Goal: Information Seeking & Learning: Learn about a topic

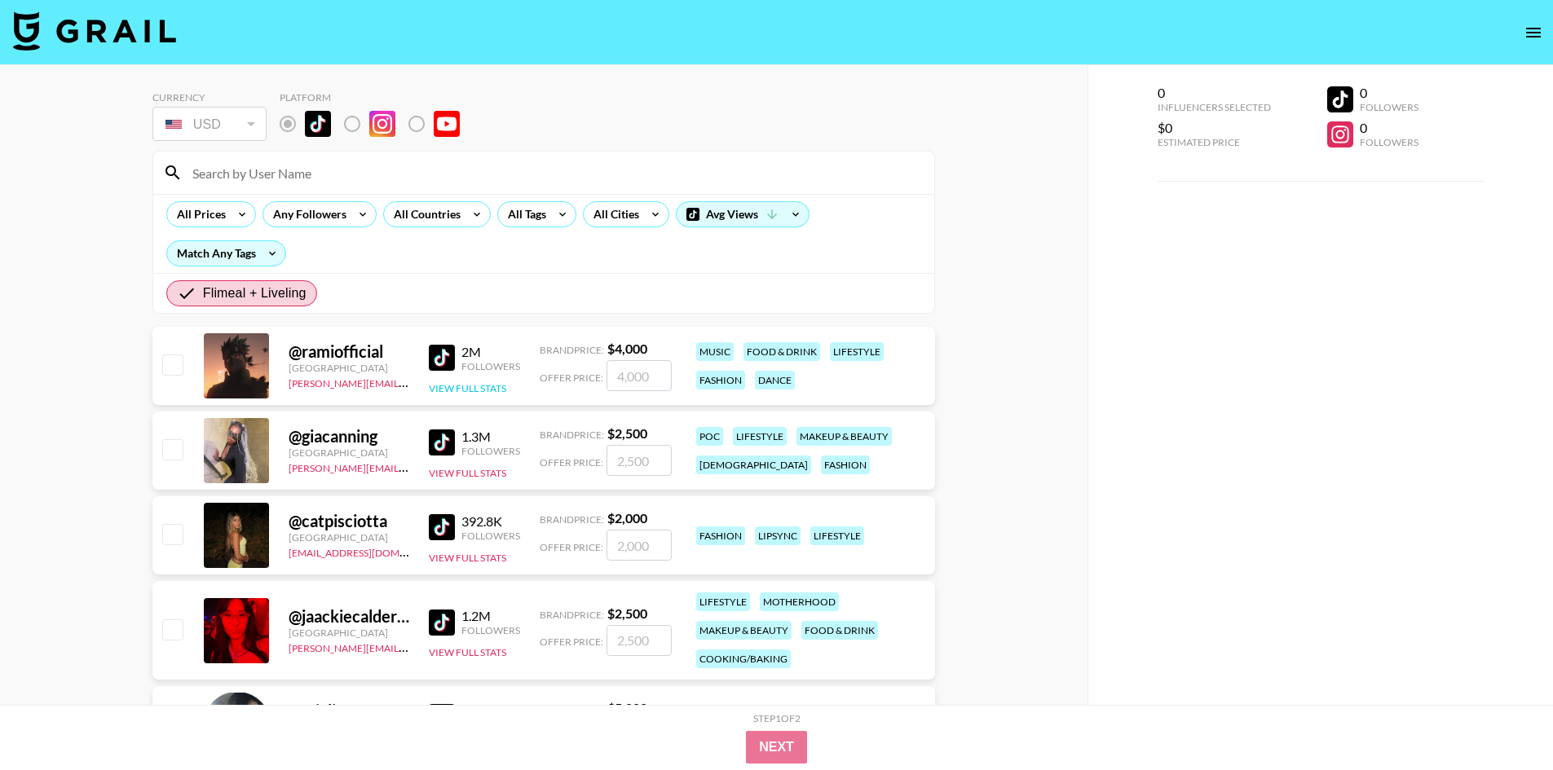
click at [499, 388] on button "View Full Stats" at bounding box center [467, 388] width 77 height 12
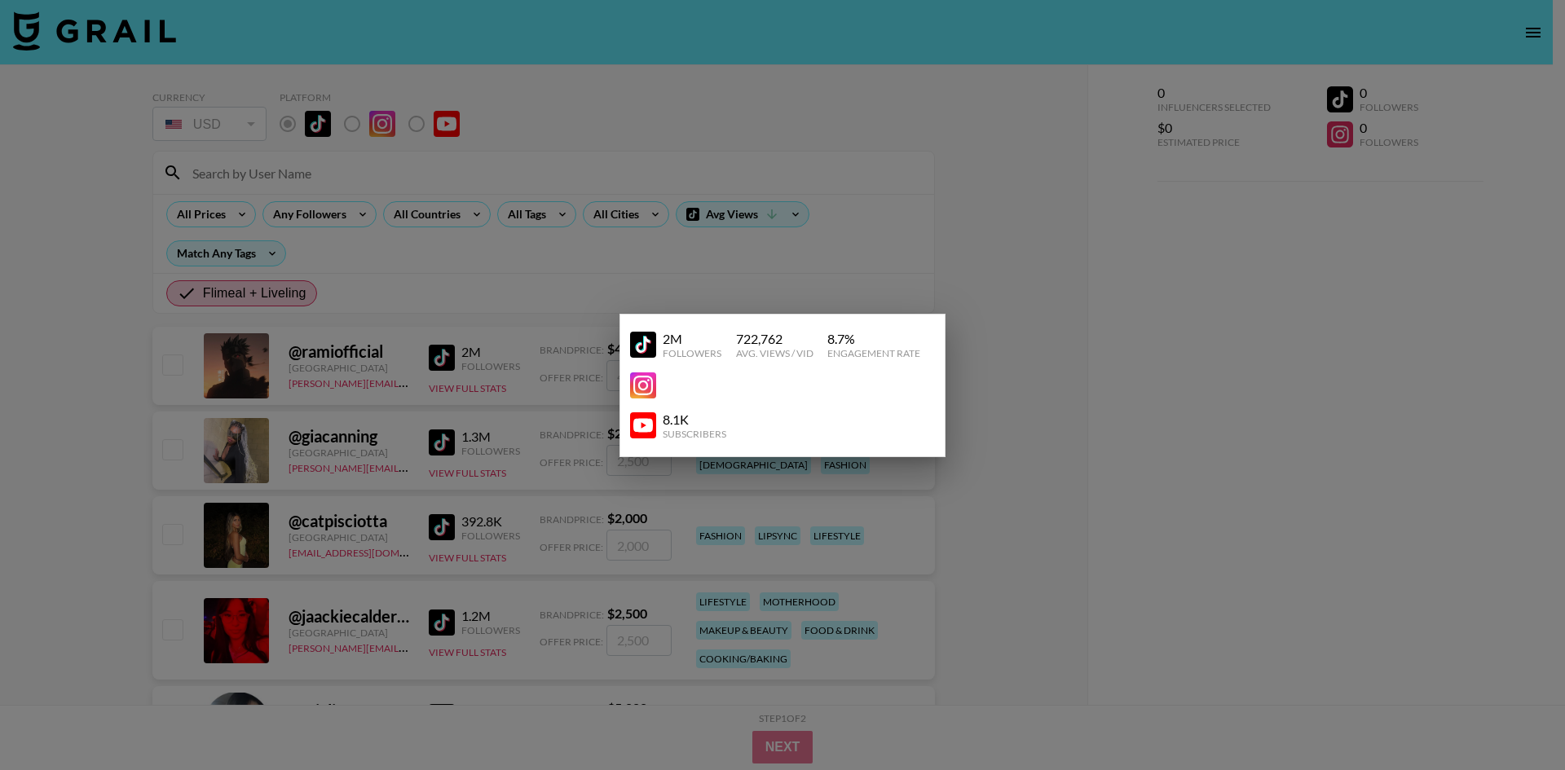
click at [497, 314] on div at bounding box center [782, 385] width 1565 height 770
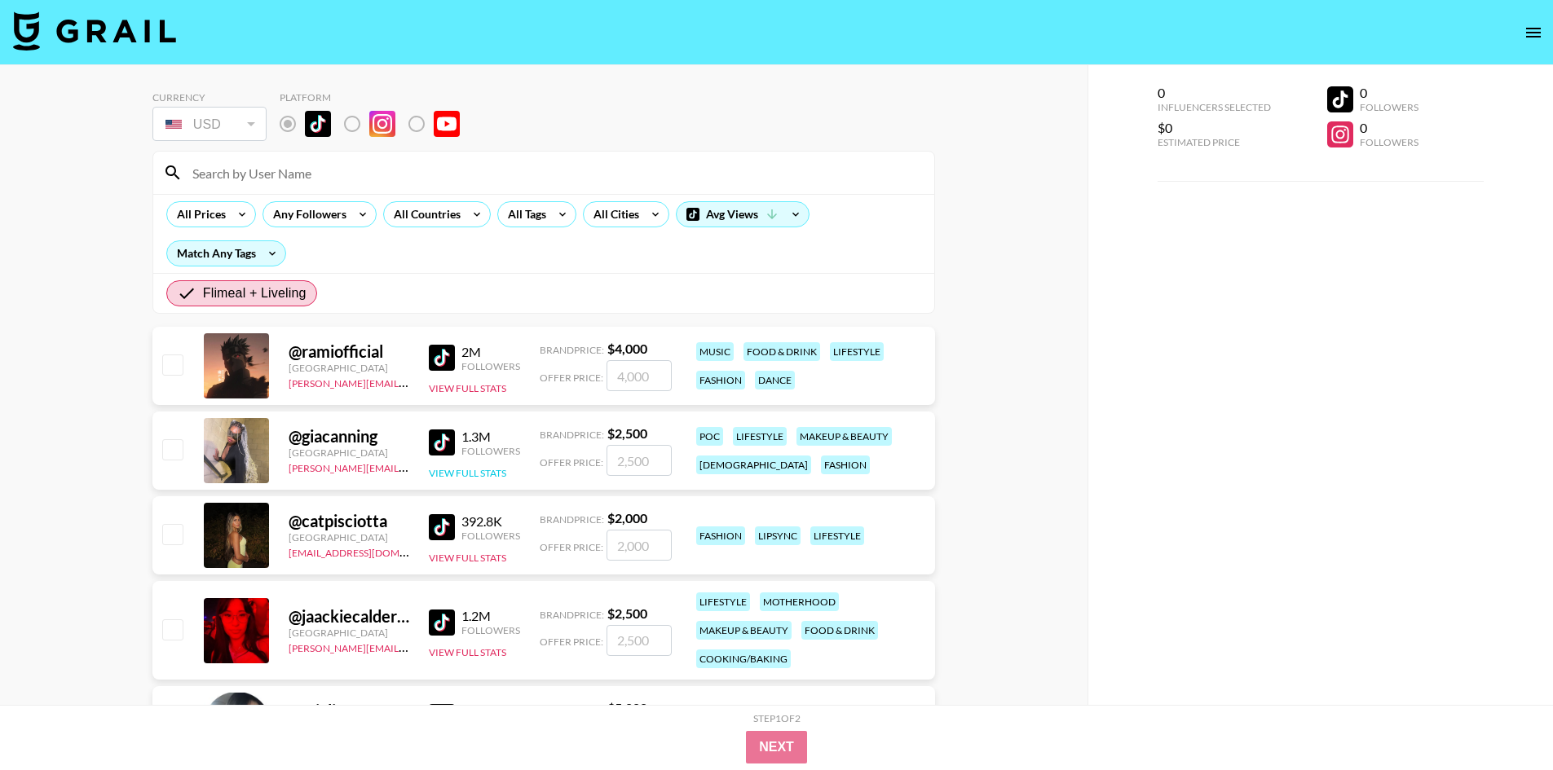
click at [452, 475] on button "View Full Stats" at bounding box center [467, 473] width 77 height 12
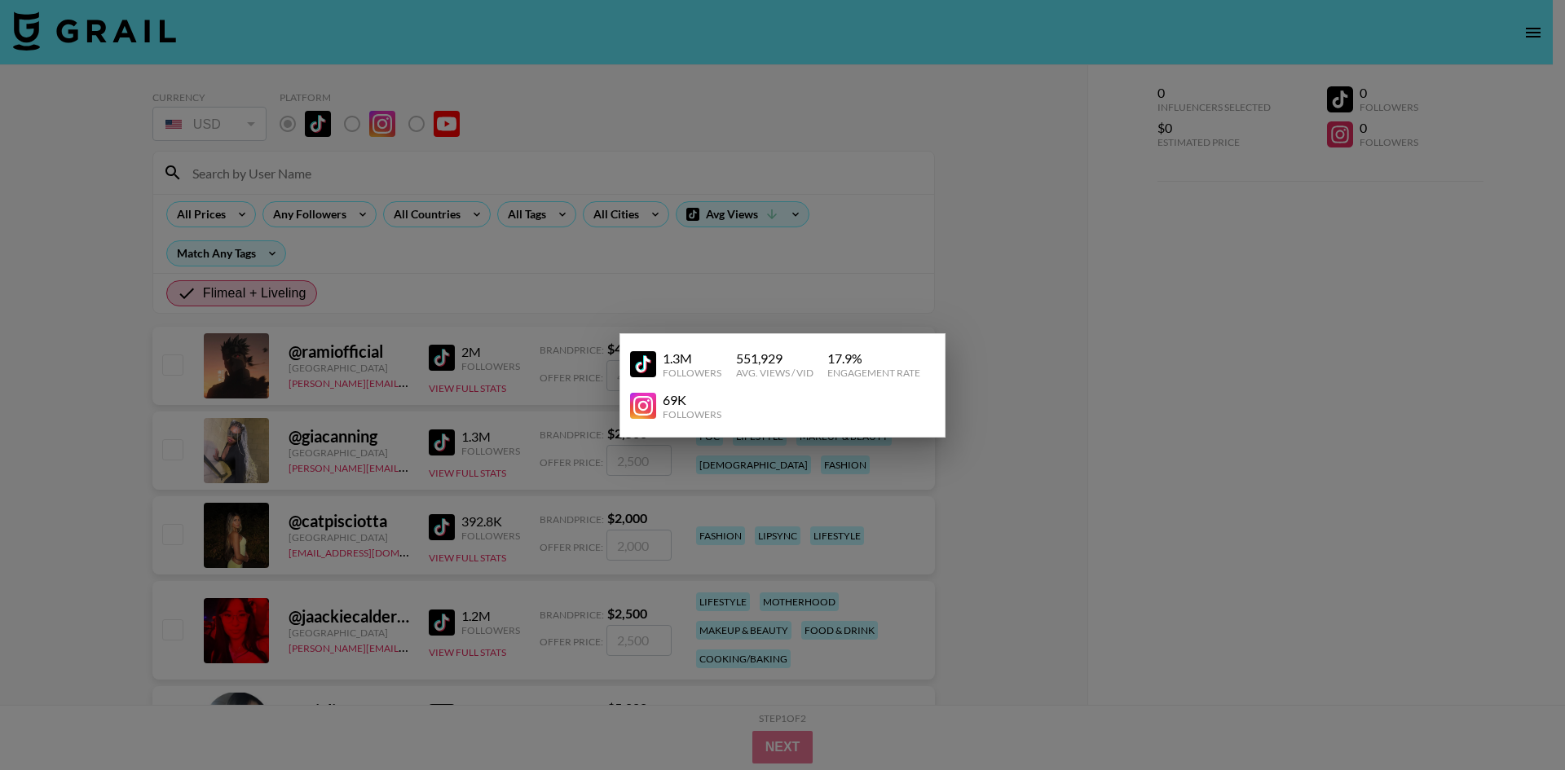
click at [506, 296] on div at bounding box center [782, 385] width 1565 height 770
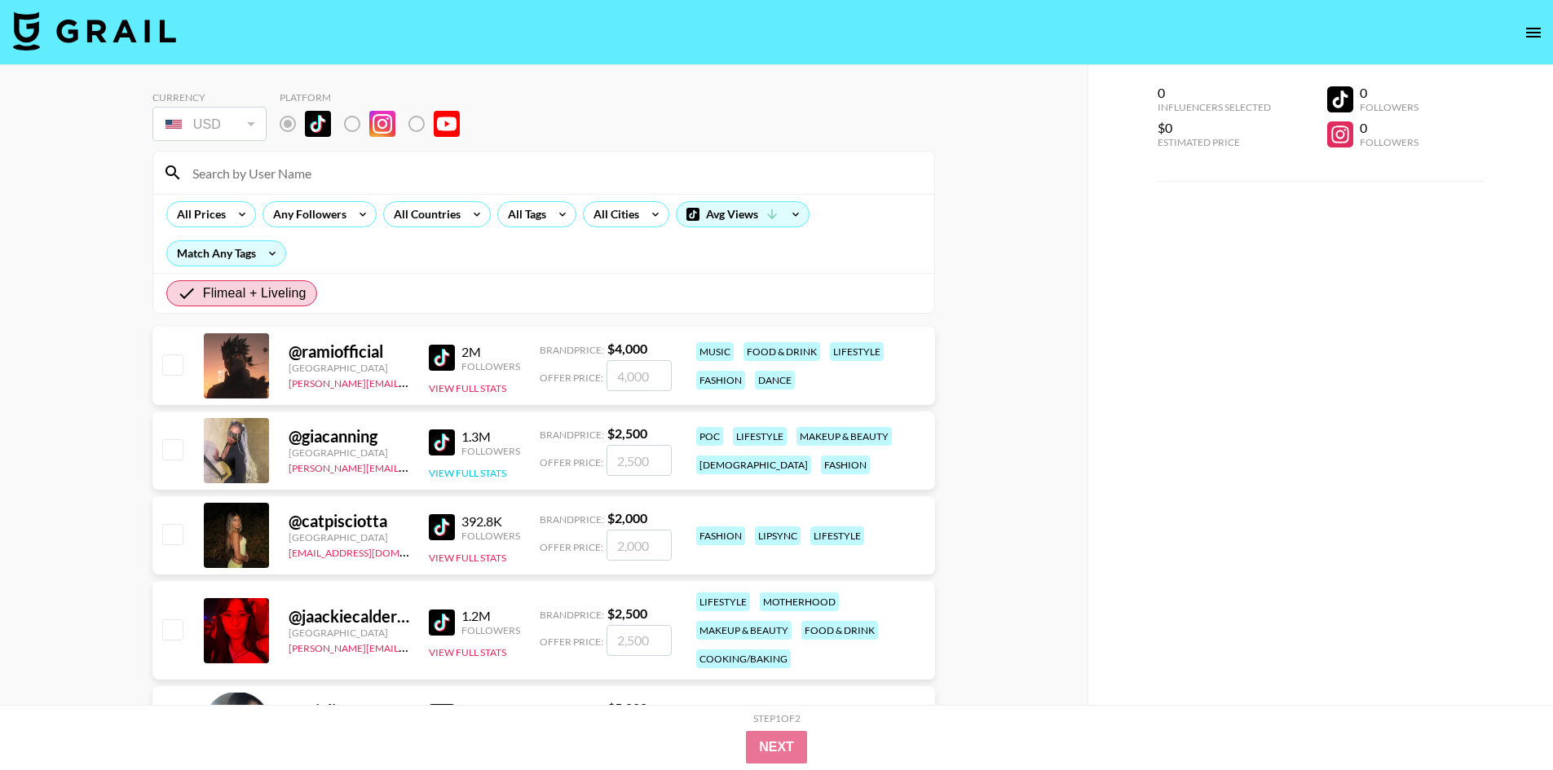
scroll to position [82, 0]
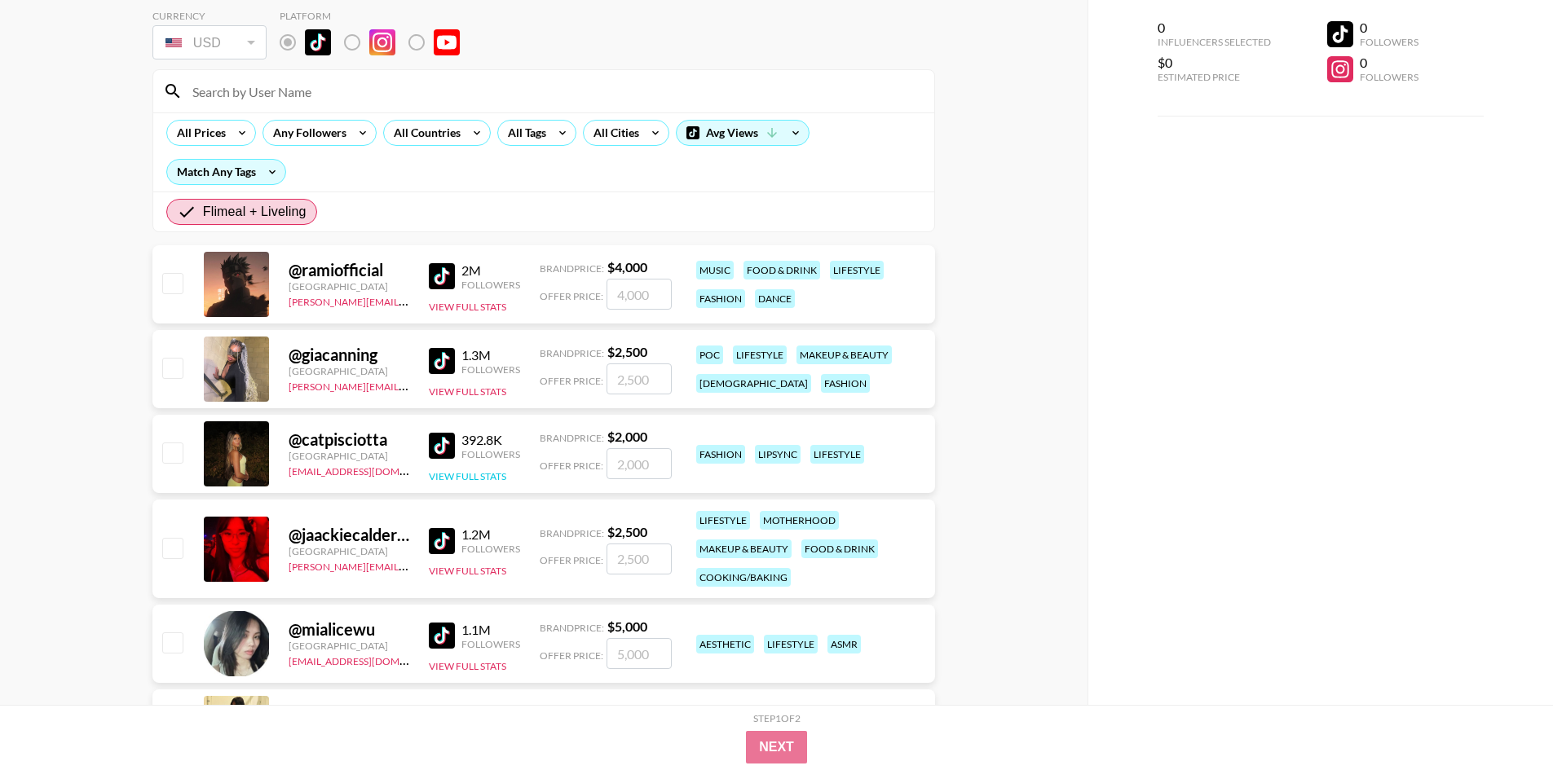
click at [475, 476] on button "View Full Stats" at bounding box center [467, 476] width 77 height 12
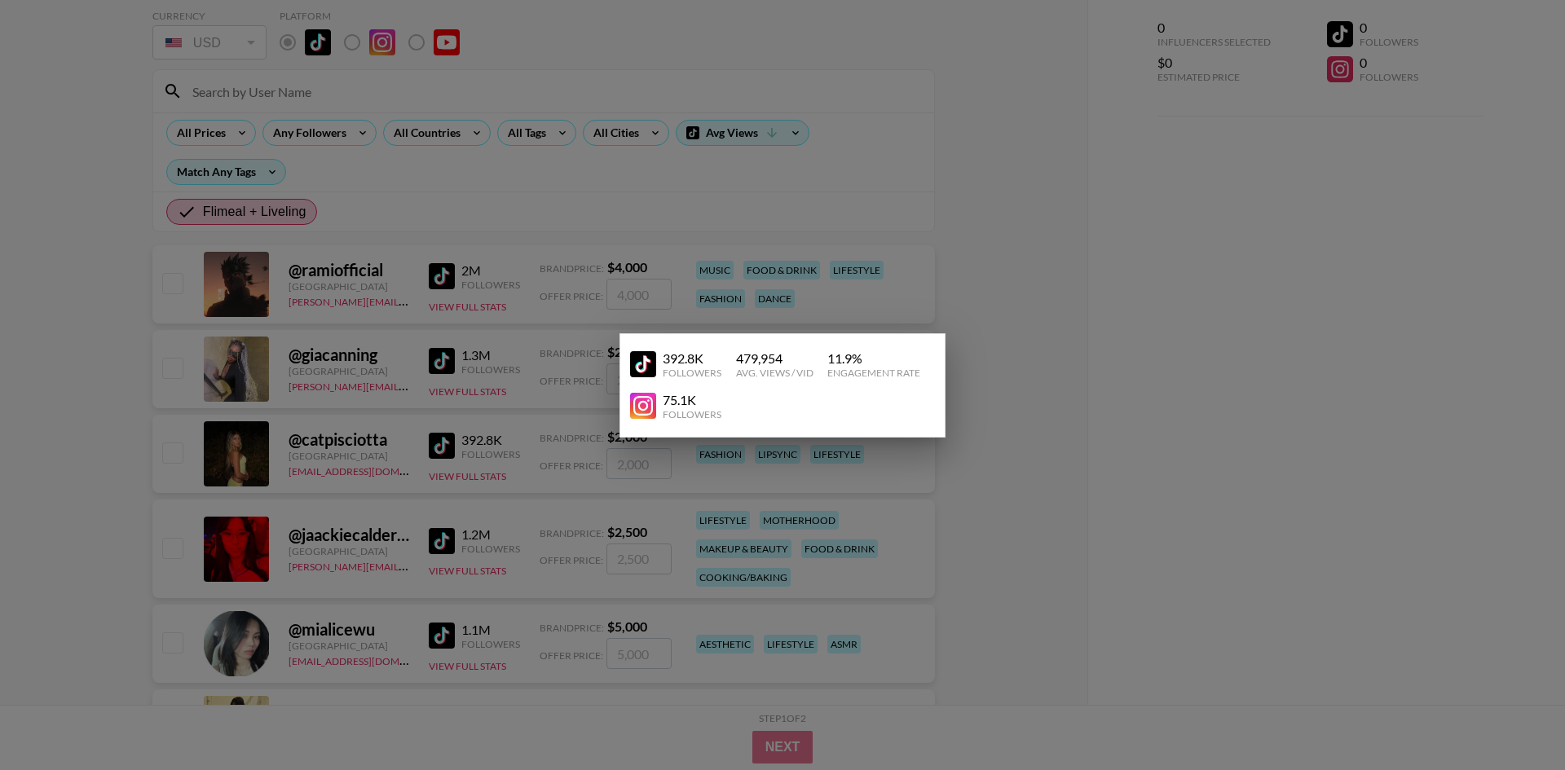
click at [459, 423] on div at bounding box center [782, 385] width 1565 height 770
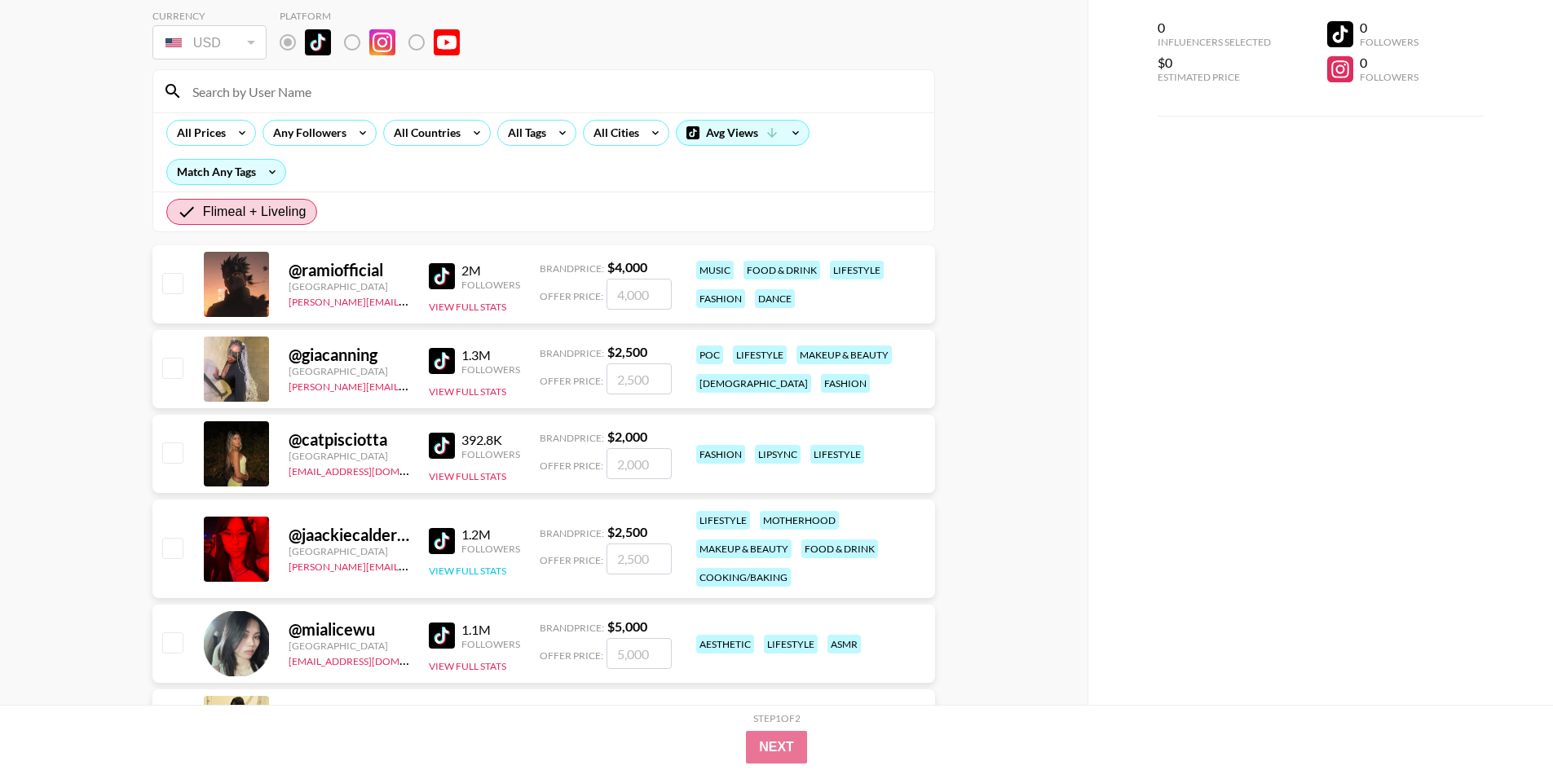
click at [492, 572] on button "View Full Stats" at bounding box center [467, 571] width 77 height 12
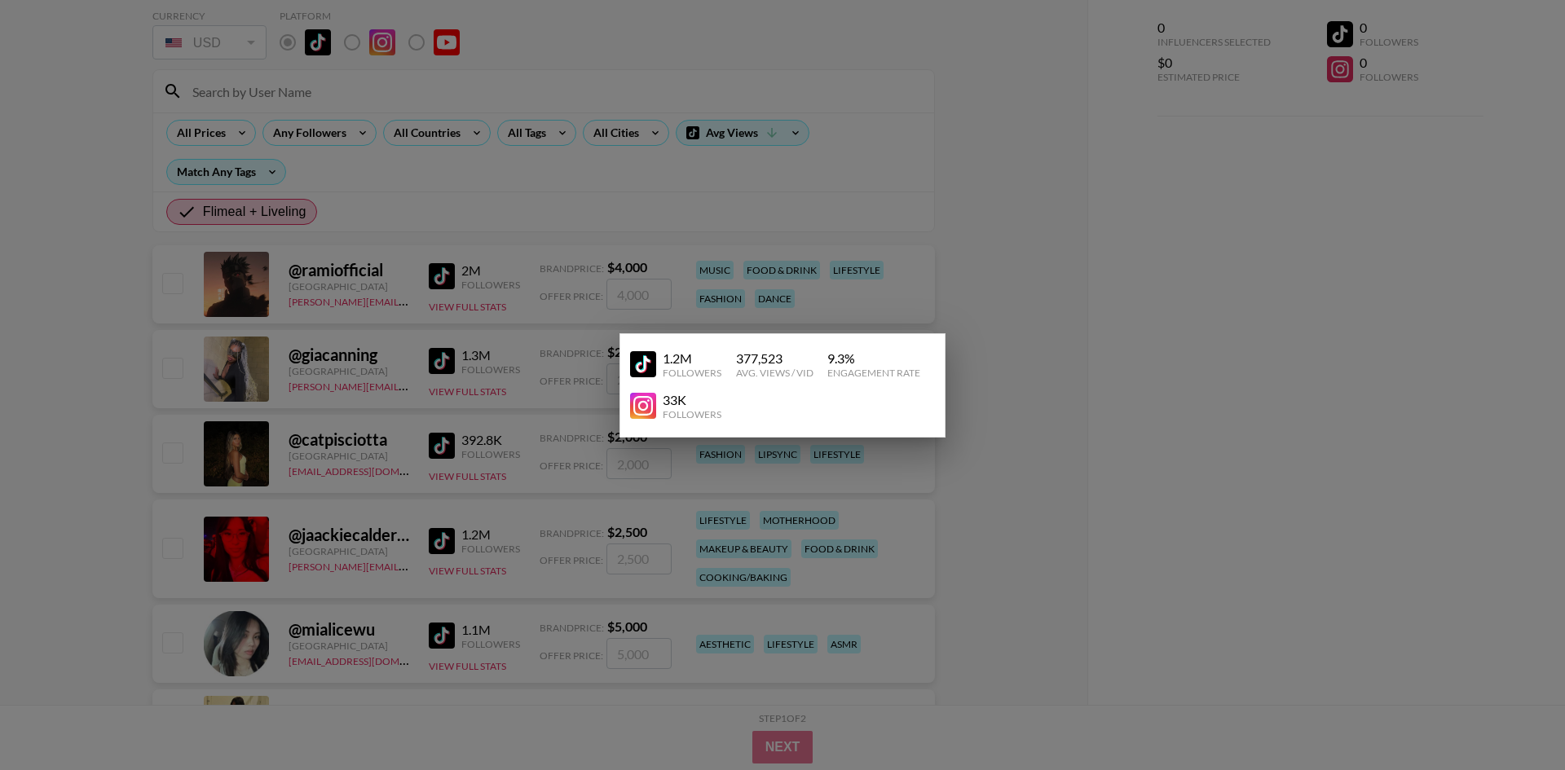
click at [484, 544] on div at bounding box center [782, 385] width 1565 height 770
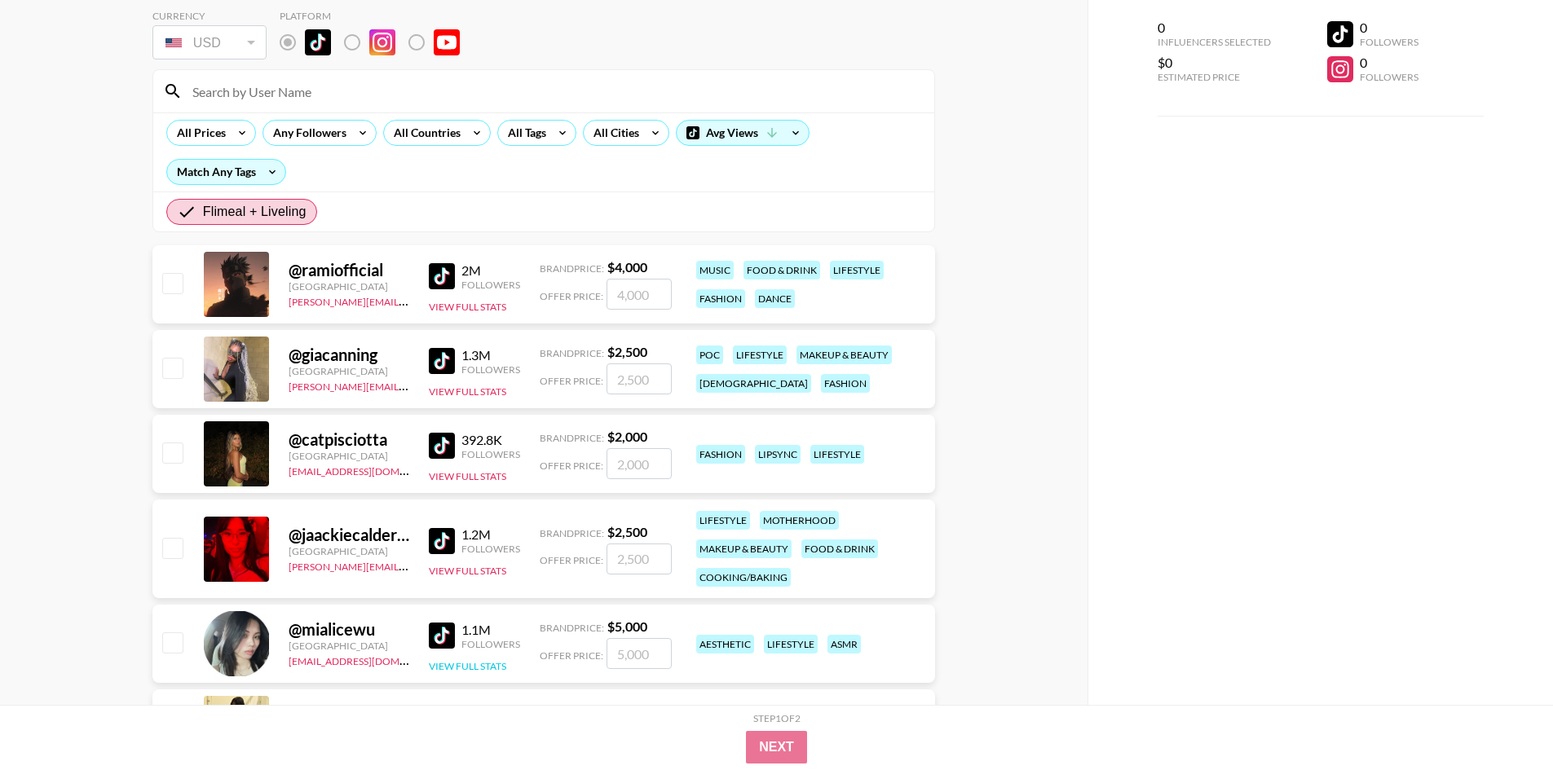
click at [450, 660] on button "View Full Stats" at bounding box center [467, 666] width 77 height 12
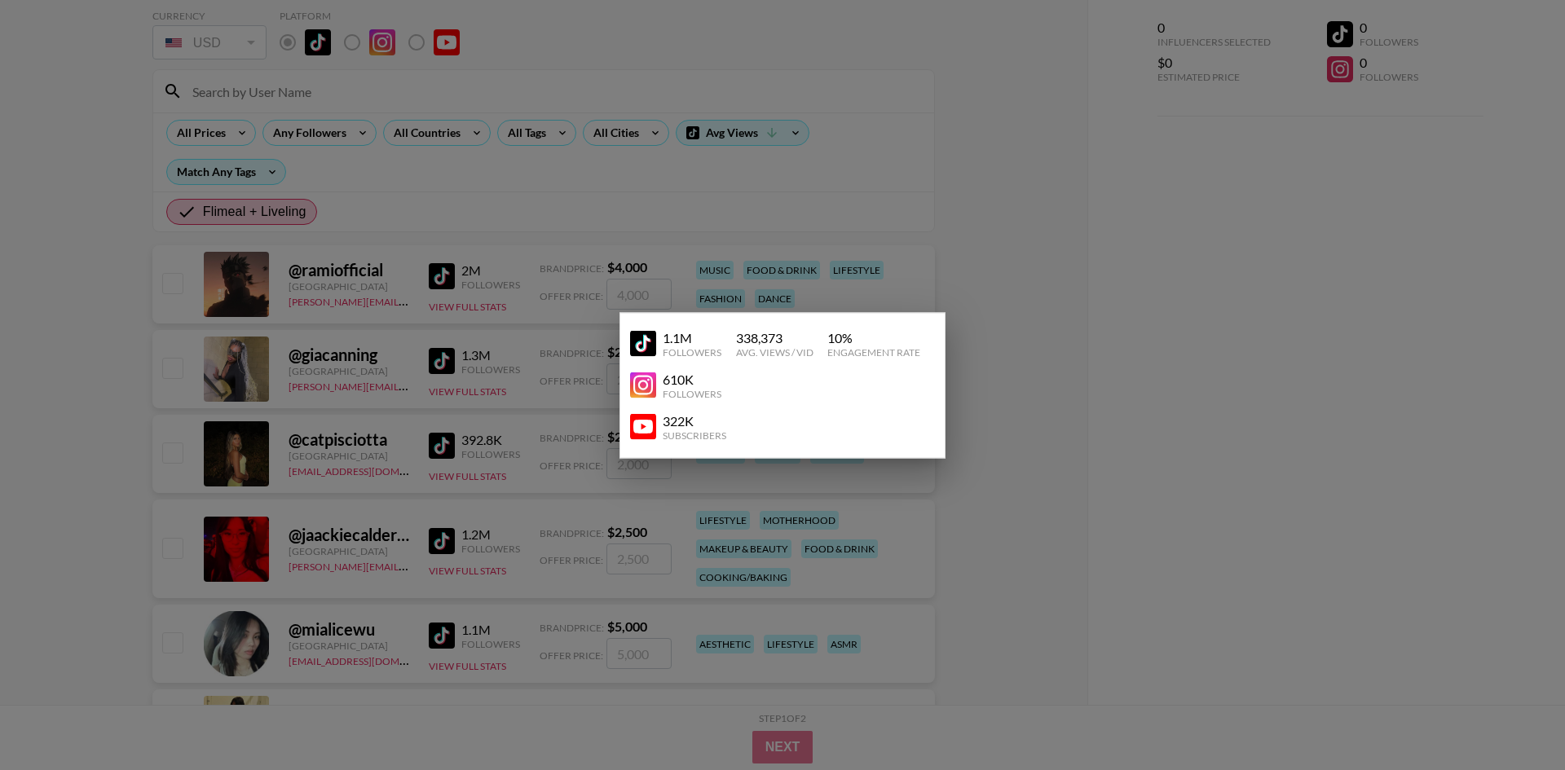
click at [442, 602] on div at bounding box center [782, 385] width 1565 height 770
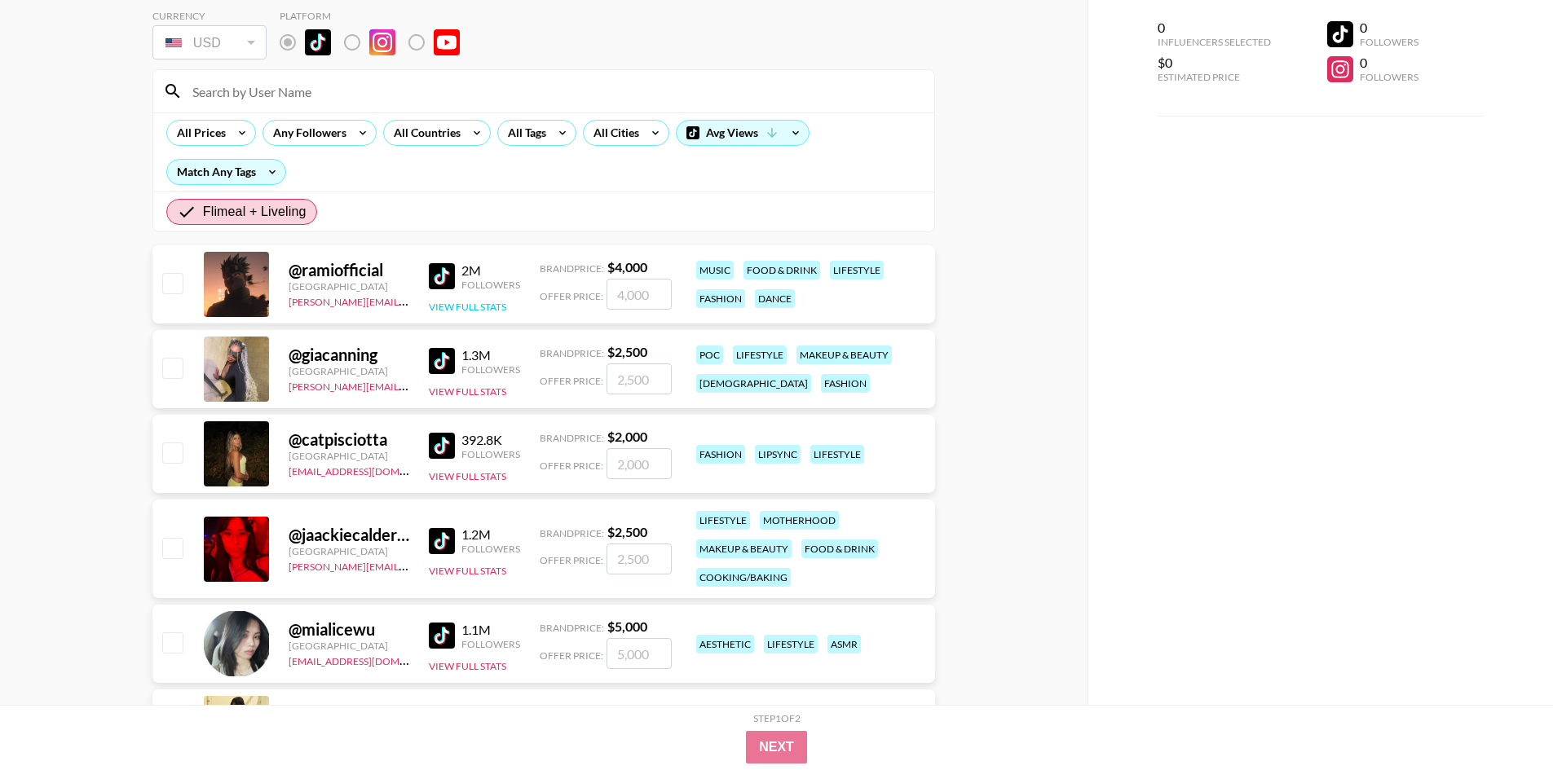
click at [479, 308] on button "View Full Stats" at bounding box center [467, 307] width 77 height 12
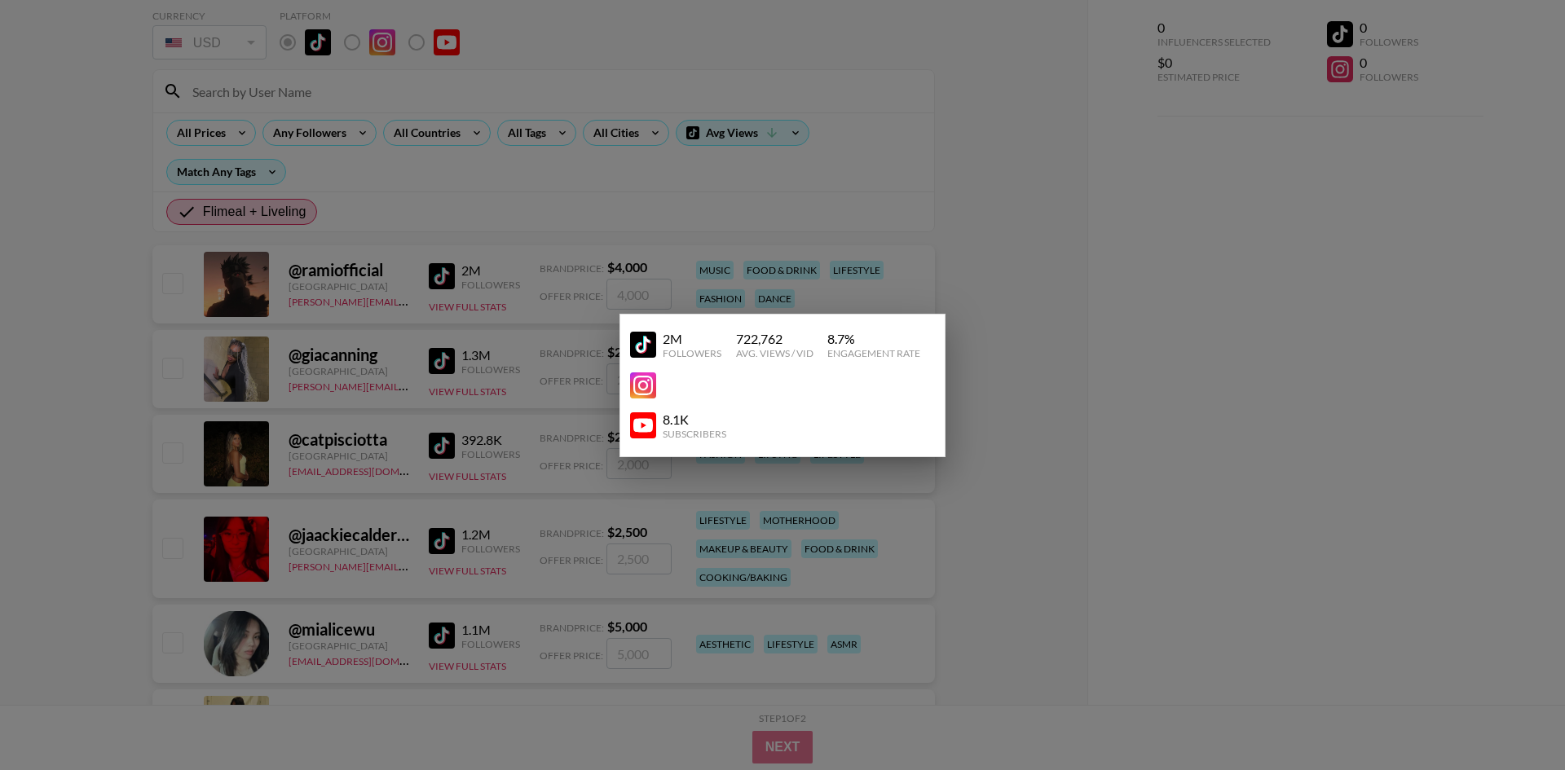
click at [1011, 334] on div at bounding box center [782, 385] width 1565 height 770
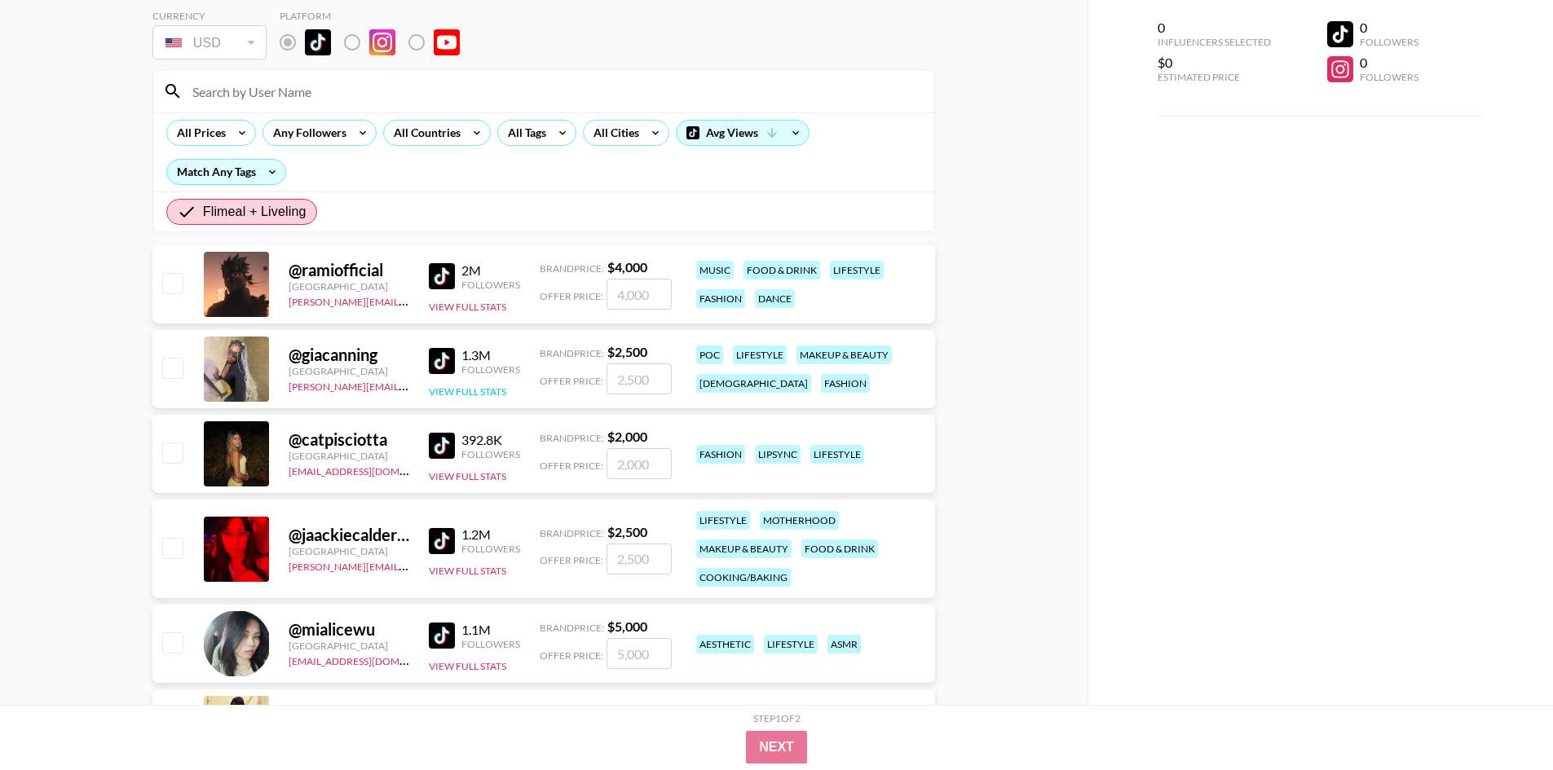
click at [463, 394] on button "View Full Stats" at bounding box center [467, 392] width 77 height 12
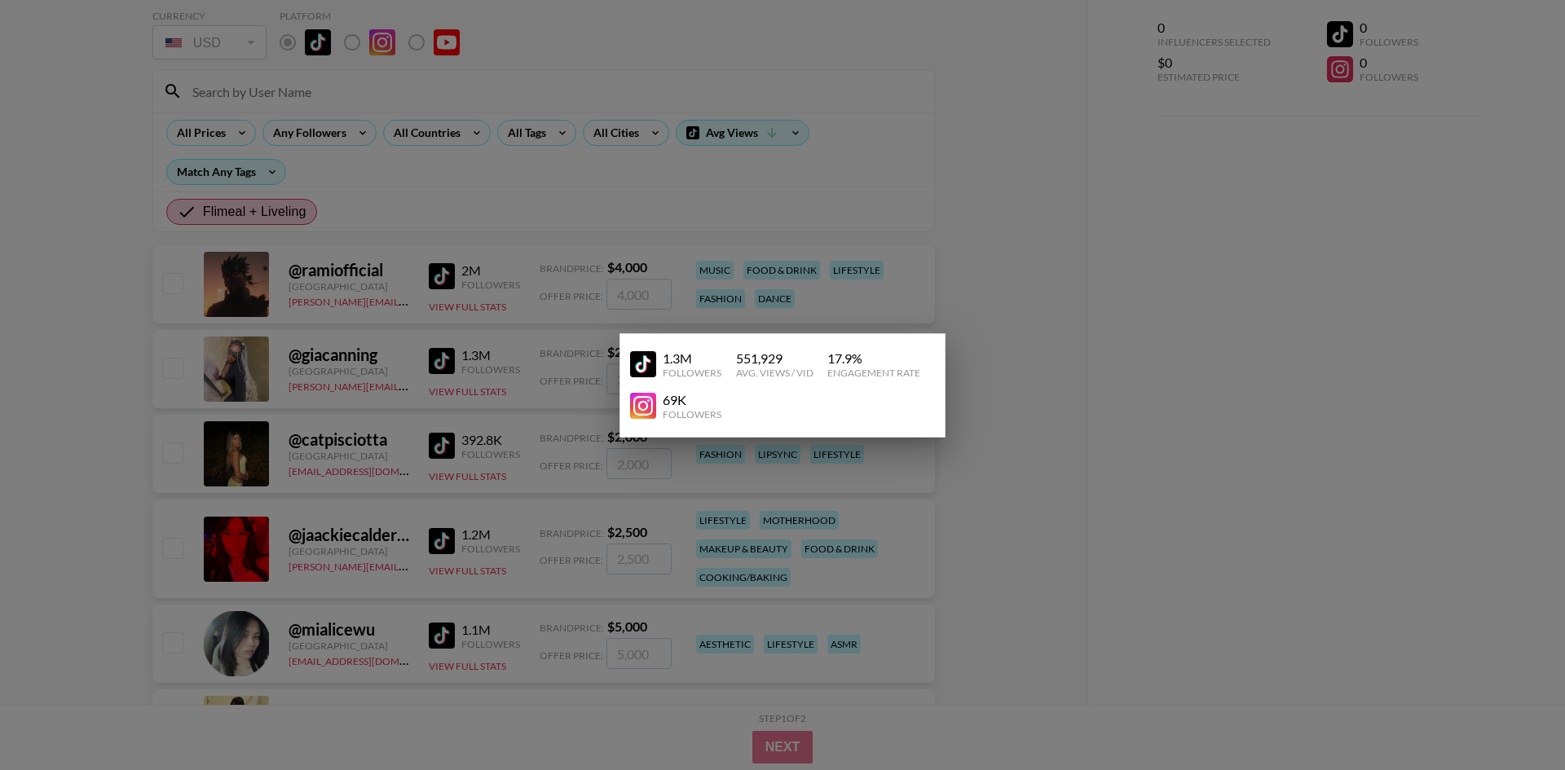
click at [896, 117] on div at bounding box center [782, 385] width 1565 height 770
